Goal: Information Seeking & Learning: Learn about a topic

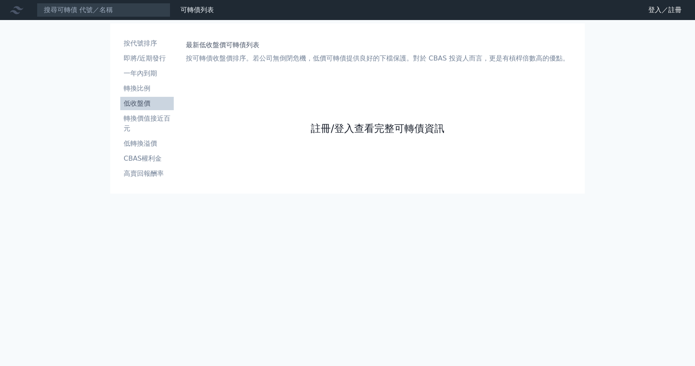
click at [378, 128] on link "註冊/登入查看完整可轉債資訊" at bounding box center [378, 128] width 134 height 13
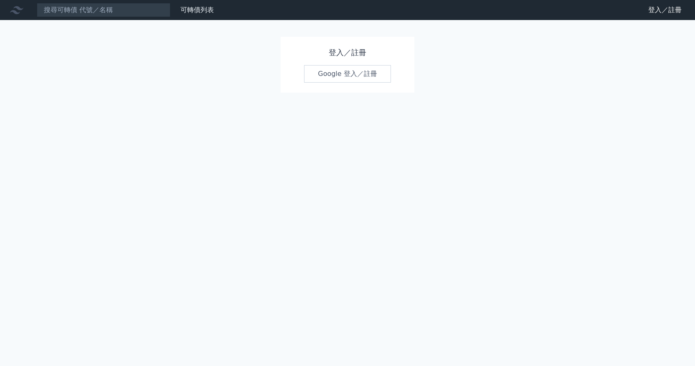
click at [353, 78] on link "Google 登入／註冊" at bounding box center [347, 74] width 87 height 18
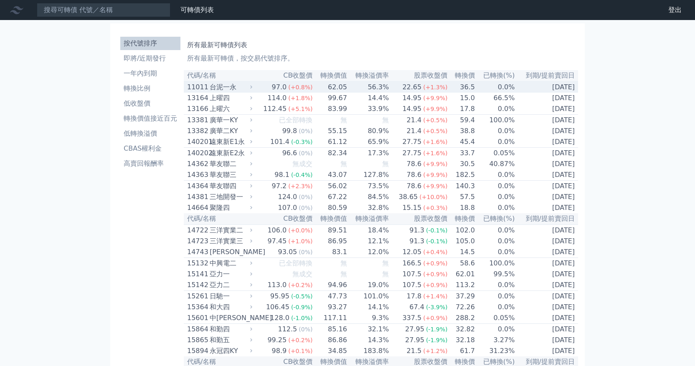
click at [247, 89] on div "台泥一永" at bounding box center [230, 87] width 41 height 10
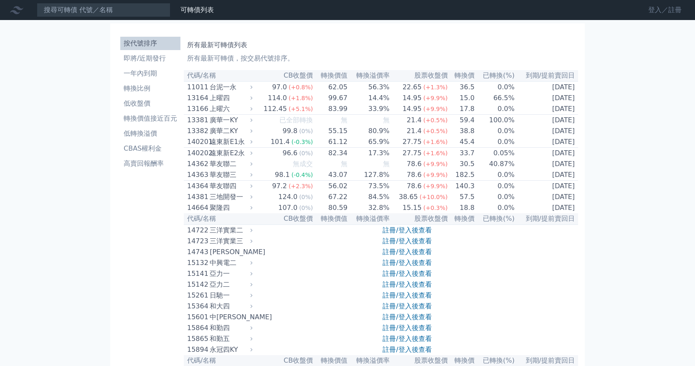
click at [661, 11] on link "登入／註冊" at bounding box center [665, 9] width 47 height 13
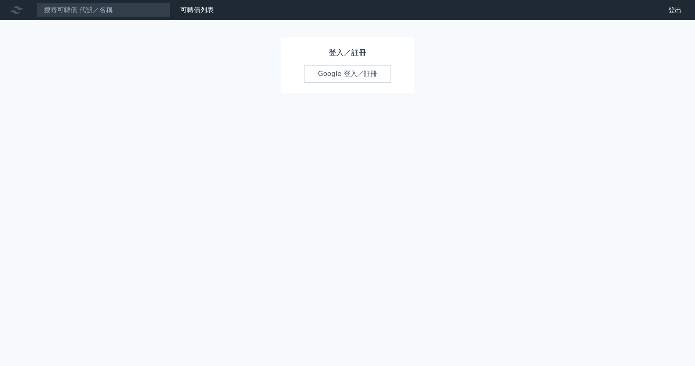
click at [353, 71] on link "Google 登入／註冊" at bounding box center [347, 74] width 87 height 18
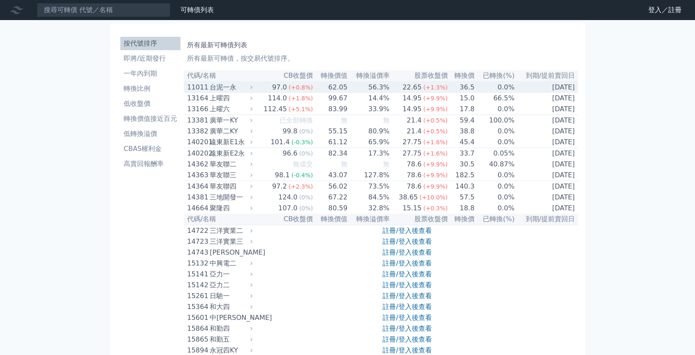
drag, startPoint x: 0, startPoint y: 0, endPoint x: 243, endPoint y: 89, distance: 259.0
click at [243, 89] on div "台泥一永" at bounding box center [230, 87] width 41 height 10
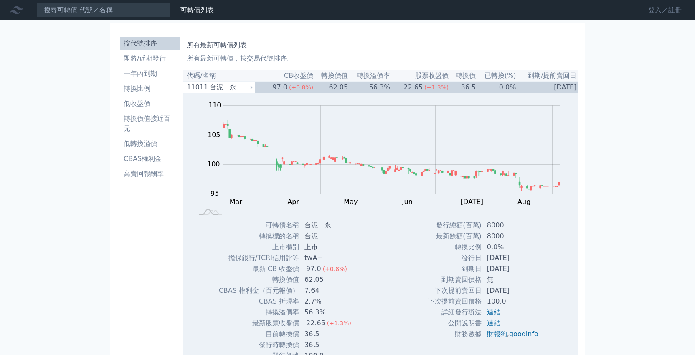
click at [660, 13] on link "登入／註冊" at bounding box center [665, 9] width 47 height 13
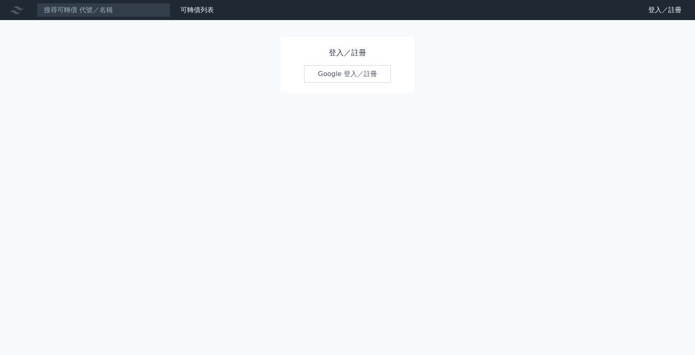
click at [343, 79] on link "Google 登入／註冊" at bounding box center [347, 74] width 87 height 18
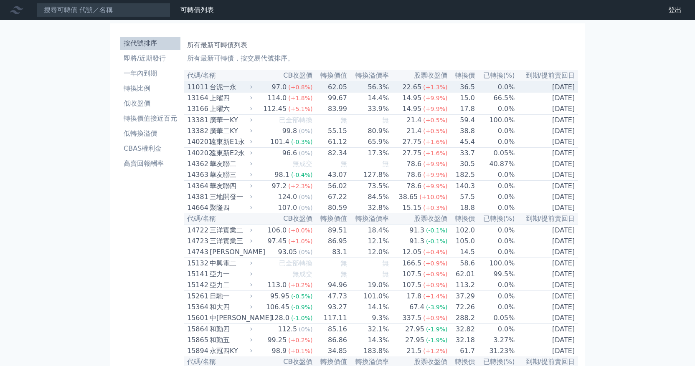
click at [239, 89] on div "台泥一永" at bounding box center [230, 87] width 41 height 10
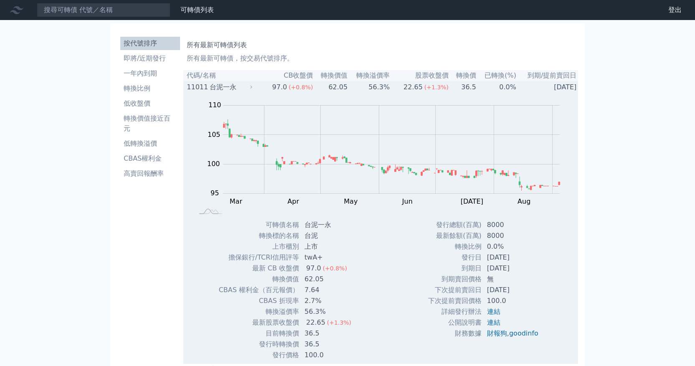
click at [245, 88] on div "台泥一永" at bounding box center [230, 87] width 41 height 10
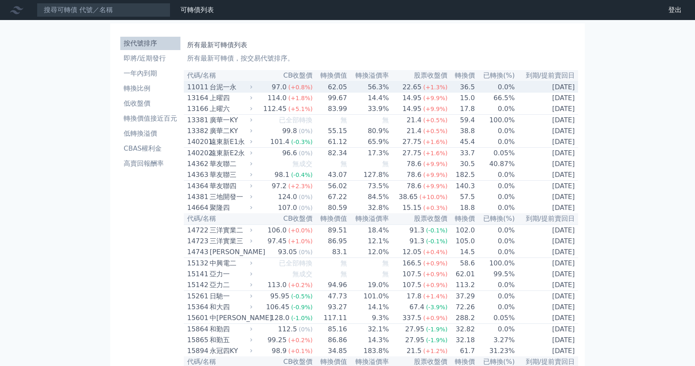
scroll to position [3, 0]
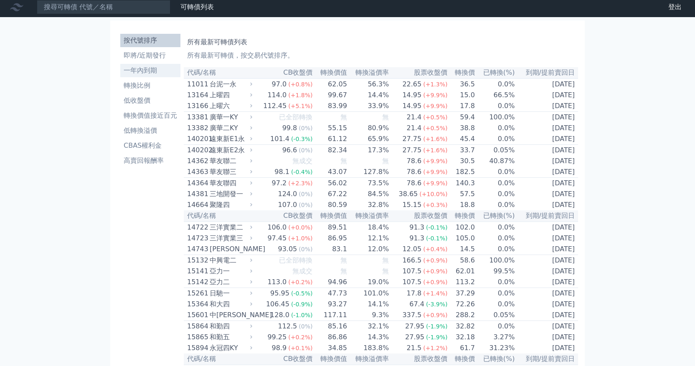
click at [158, 71] on li "一年內到期" at bounding box center [150, 71] width 60 height 10
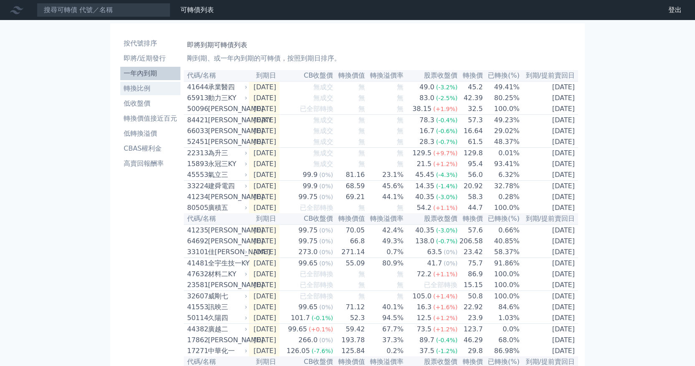
click at [151, 89] on li "轉換比例" at bounding box center [150, 89] width 60 height 10
